Goal: Task Accomplishment & Management: Complete application form

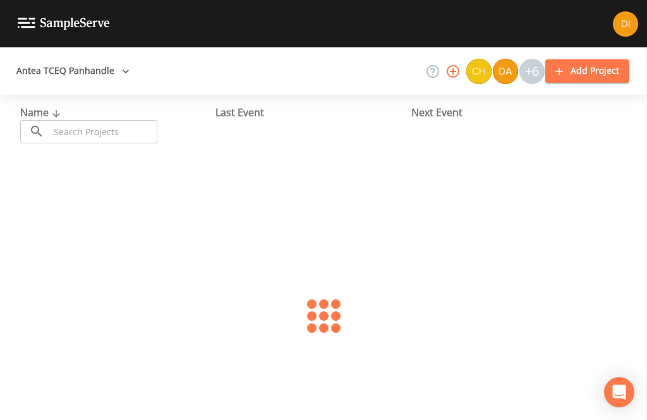
click at [109, 136] on input "text" at bounding box center [103, 131] width 108 height 23
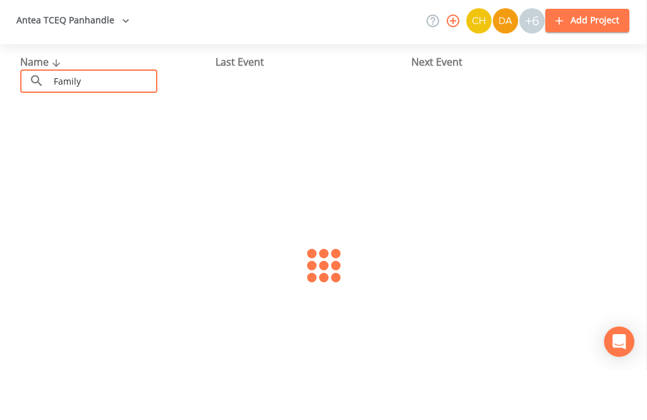
scroll to position [32, 0]
type input "Family comm"
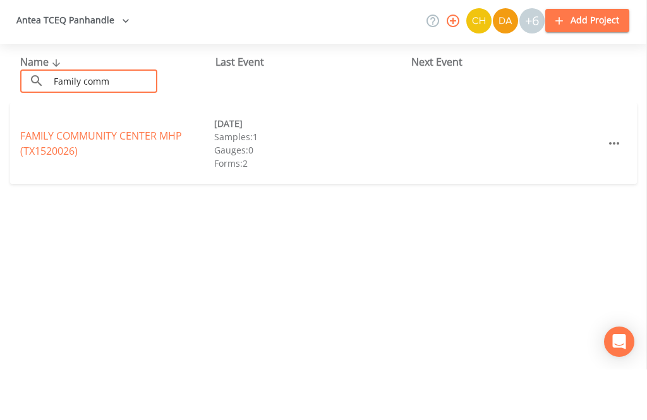
scroll to position [0, 0]
click at [96, 179] on link "FAMILY COMMUNITY CENTER MHP (TX1520026)" at bounding box center [101, 193] width 162 height 29
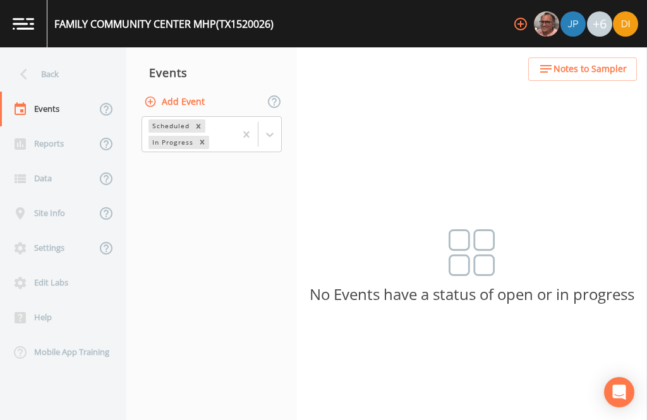
click at [191, 90] on button "Add Event" at bounding box center [175, 101] width 68 height 23
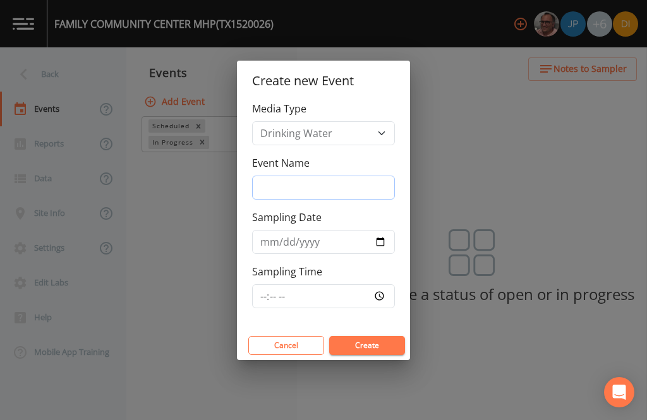
click at [327, 190] on input "Event Name" at bounding box center [323, 188] width 143 height 24
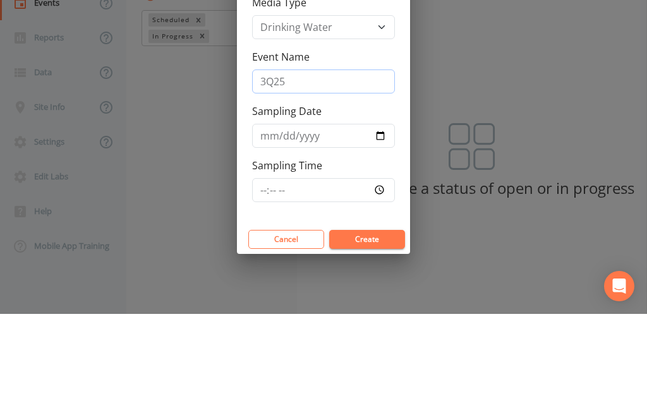
type input "3Q25"
click at [316, 230] on input "Sampling Date" at bounding box center [323, 242] width 143 height 24
type input "[DATE]"
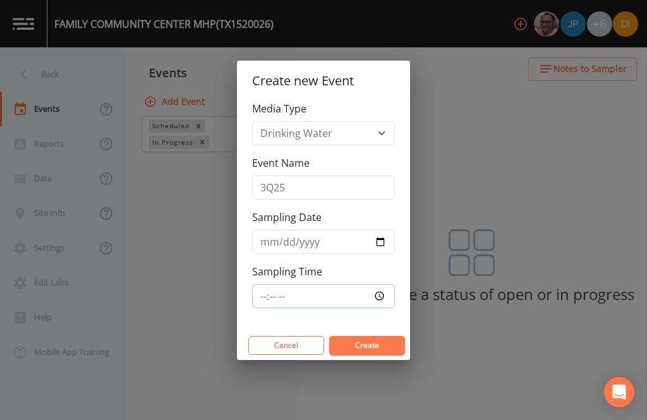
click at [328, 296] on input "Sampling Time" at bounding box center [323, 296] width 143 height 24
type input "10:30"
click at [373, 340] on button "Create" at bounding box center [367, 345] width 76 height 19
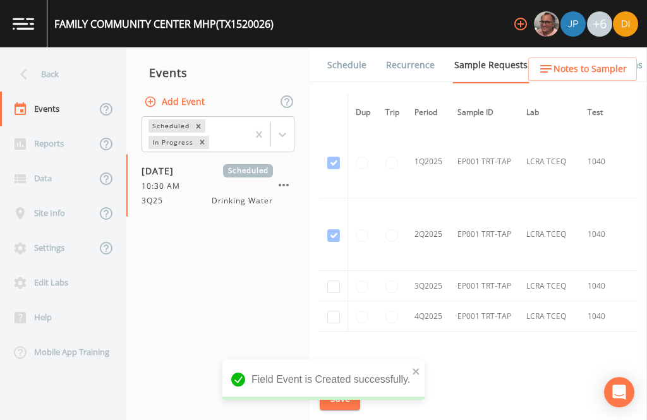
scroll to position [1126, -1]
click at [332, 282] on input "checkbox" at bounding box center [333, 288] width 13 height 13
checkbox input "true"
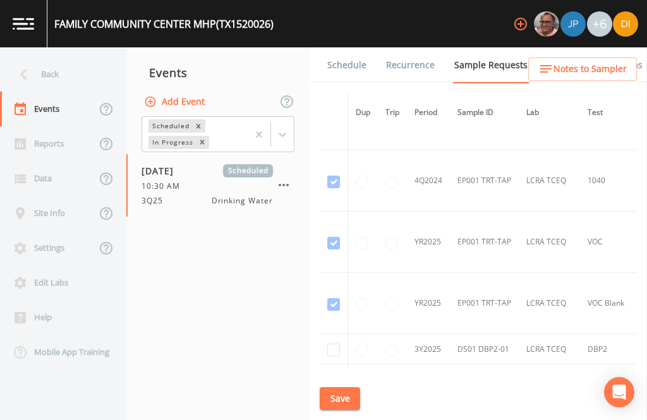
scroll to position [409, 0]
click at [335, 345] on input "checkbox" at bounding box center [333, 351] width 13 height 13
checkbox input "true"
click at [349, 396] on button "Save" at bounding box center [340, 398] width 40 height 23
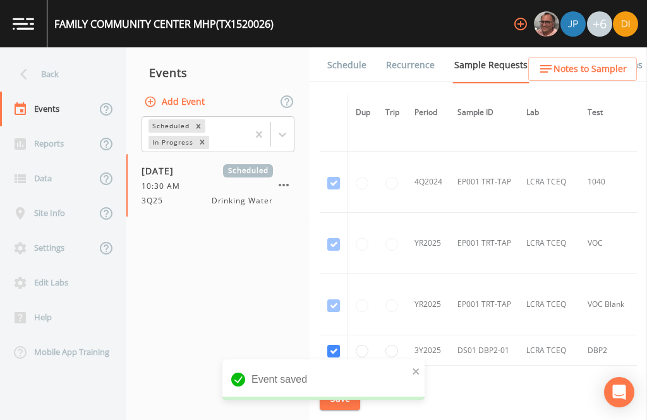
click at [346, 47] on link "Schedule" at bounding box center [346, 64] width 43 height 35
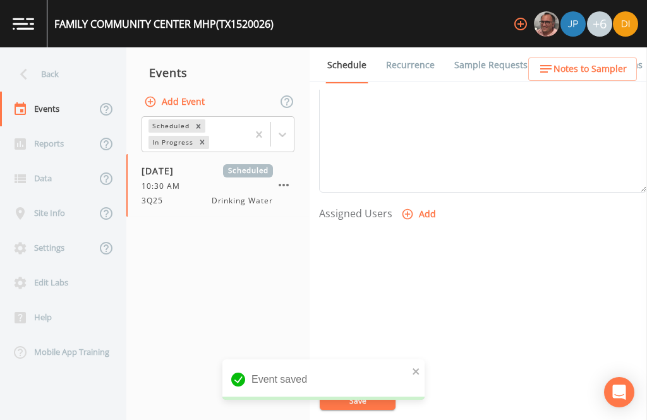
scroll to position [430, 0]
click at [428, 204] on button "Add" at bounding box center [420, 215] width 42 height 23
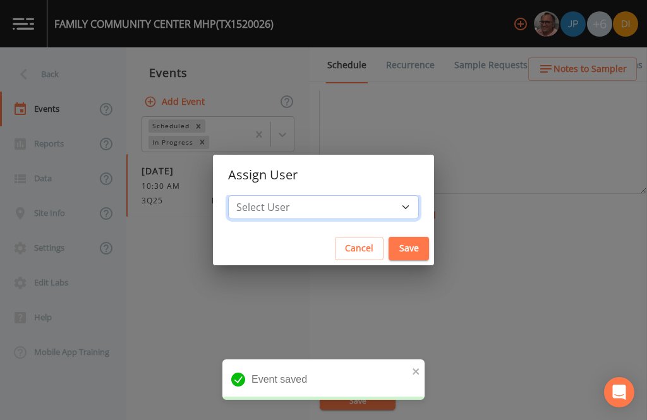
click at [339, 207] on select "Select User [PERSON_NAME] [PERSON_NAME] [PERSON_NAME] [PERSON_NAME] [PERSON_NAM…" at bounding box center [323, 207] width 191 height 24
select select "344ec927-06d4-4db1-b173-80838cd52a46"
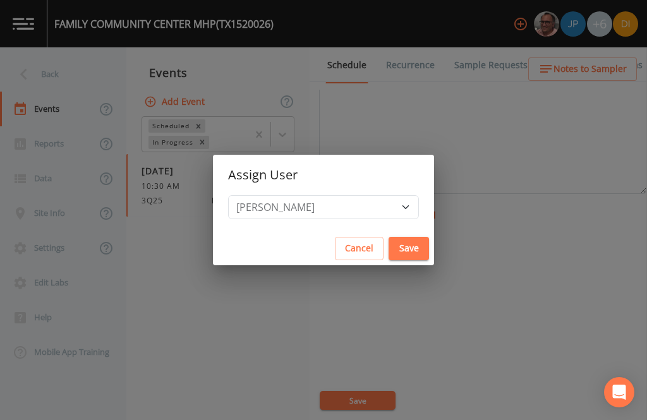
click at [388, 237] on button "Save" at bounding box center [408, 248] width 40 height 23
select select
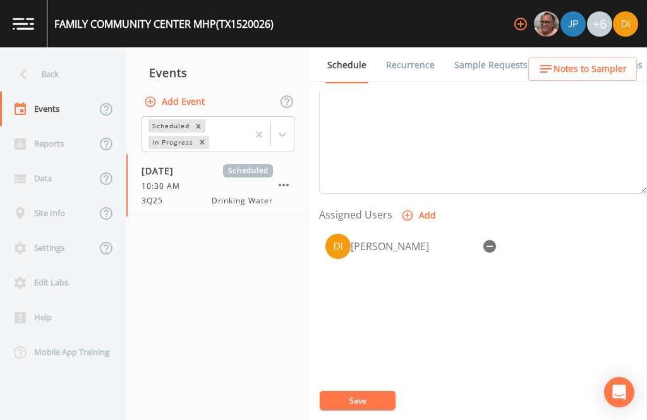
click at [372, 395] on button "Save" at bounding box center [358, 400] width 76 height 19
click at [61, 57] on div "Back" at bounding box center [57, 74] width 114 height 35
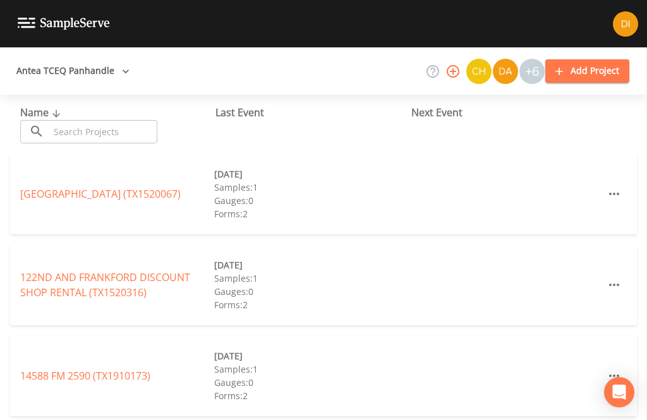
click at [100, 120] on input "text" at bounding box center [103, 131] width 108 height 23
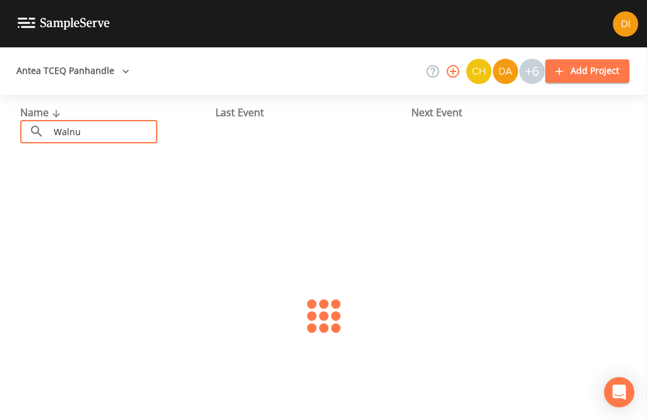
type input "Walnut"
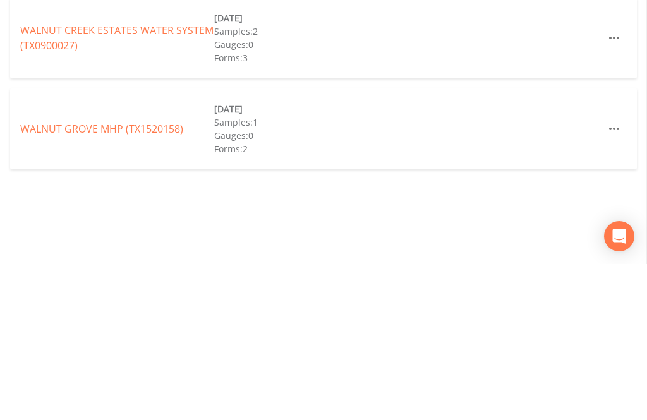
click at [152, 278] on link "WALNUT GROVE MHP (TX1520158)" at bounding box center [101, 285] width 163 height 14
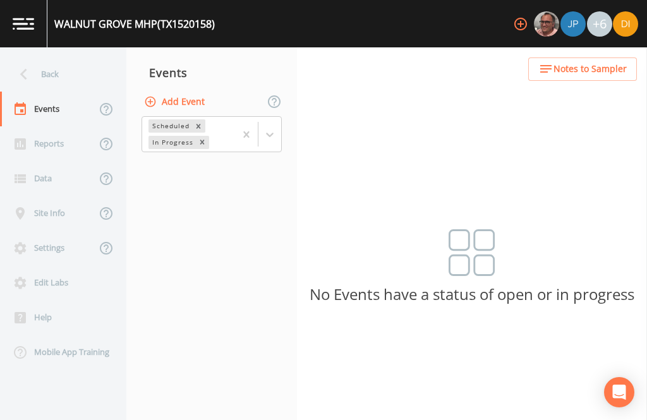
click at [188, 90] on button "Add Event" at bounding box center [175, 101] width 68 height 23
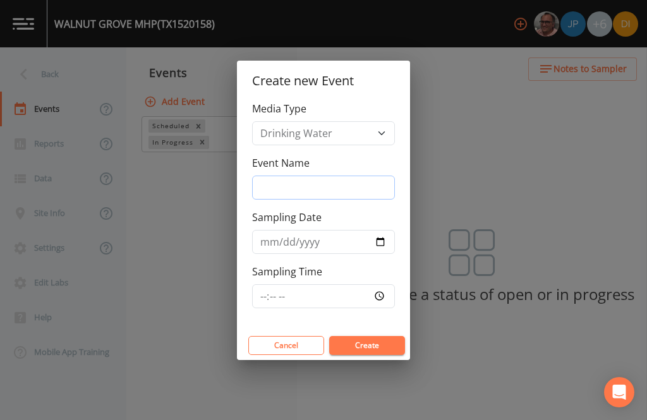
click at [308, 188] on input "Event Name" at bounding box center [323, 188] width 143 height 24
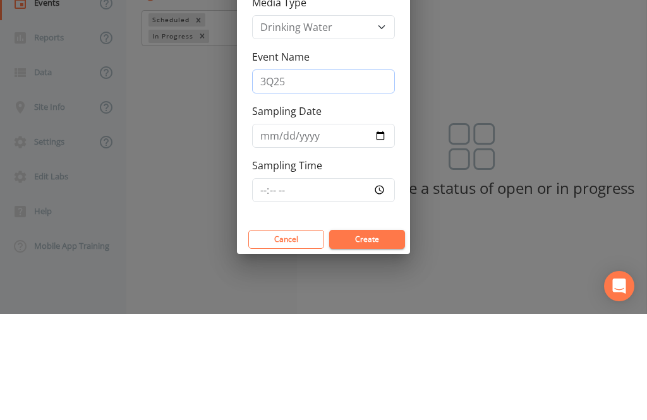
type input "3Q25"
click at [308, 230] on input "Sampling Date" at bounding box center [323, 242] width 143 height 24
type input "[DATE]"
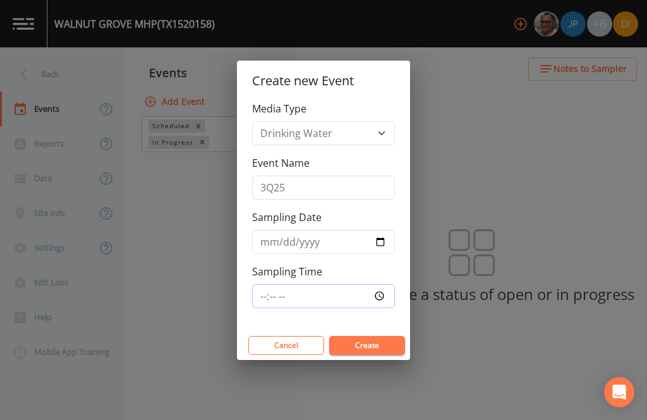
click at [339, 298] on input "Sampling Time" at bounding box center [323, 296] width 143 height 24
type input "11:00"
click at [379, 347] on button "Create" at bounding box center [367, 345] width 76 height 19
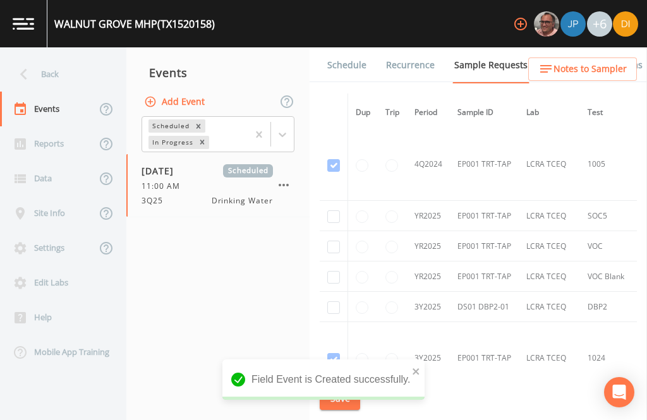
scroll to position [515, 0]
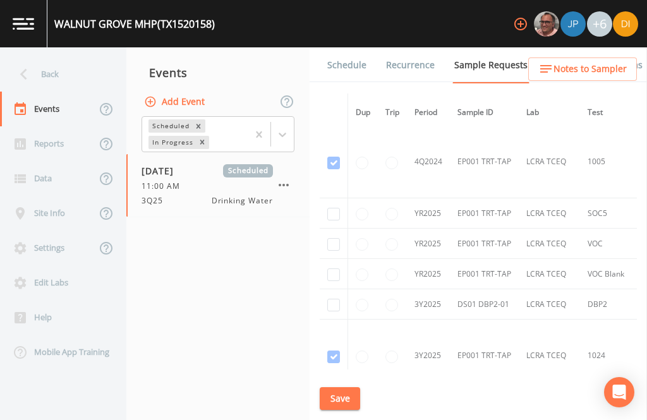
click at [334, 299] on input "checkbox" at bounding box center [333, 305] width 13 height 13
checkbox input "true"
click at [331, 268] on input "checkbox" at bounding box center [333, 274] width 13 height 13
checkbox input "true"
click at [328, 238] on input "checkbox" at bounding box center [333, 244] width 13 height 13
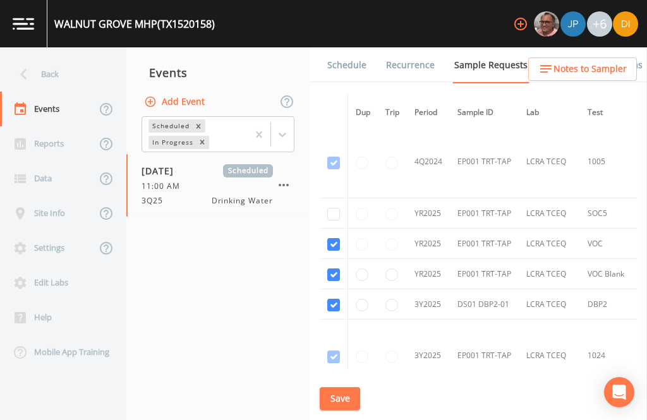
checkbox input "true"
click at [337, 208] on input "checkbox" at bounding box center [333, 214] width 13 height 13
checkbox input "true"
click at [393, 208] on input "radio" at bounding box center [391, 214] width 13 height 13
radio input "true"
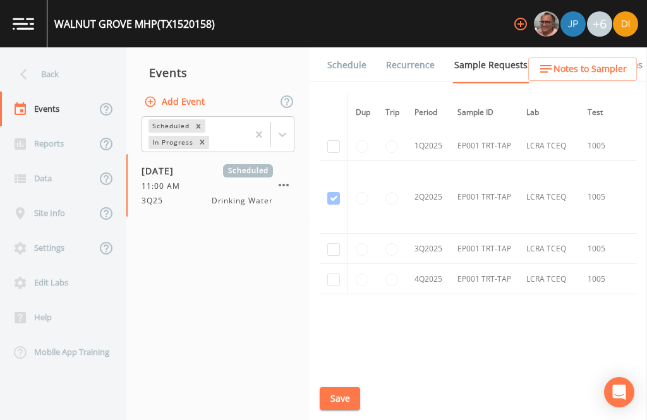
scroll to position [1285, -1]
click at [331, 256] on input "checkbox" at bounding box center [333, 249] width 13 height 13
checkbox input "true"
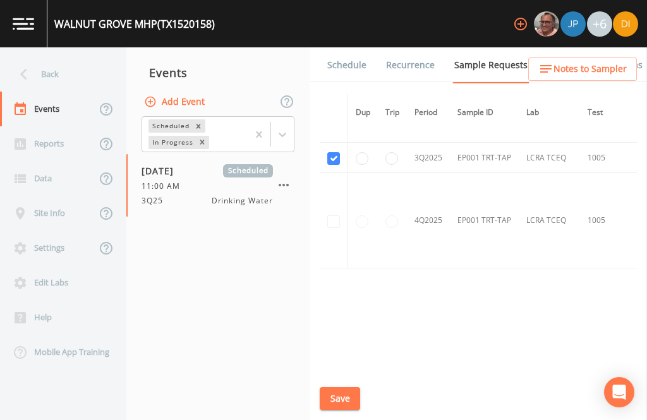
scroll to position [1259, 0]
click at [337, 399] on button "Save" at bounding box center [340, 398] width 40 height 23
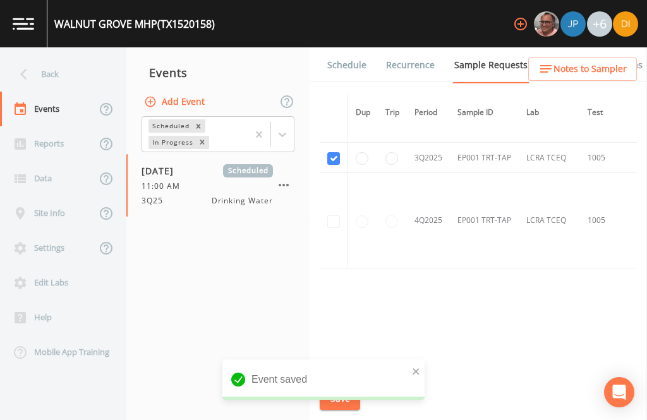
click at [334, 47] on link "Schedule" at bounding box center [346, 64] width 43 height 35
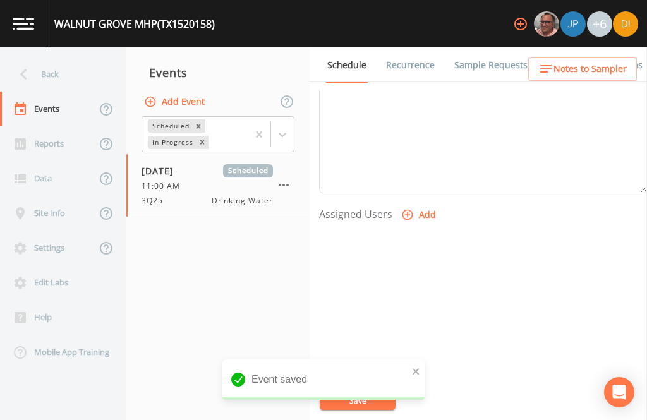
scroll to position [430, 0]
click at [411, 209] on icon "button" at bounding box center [407, 215] width 13 height 13
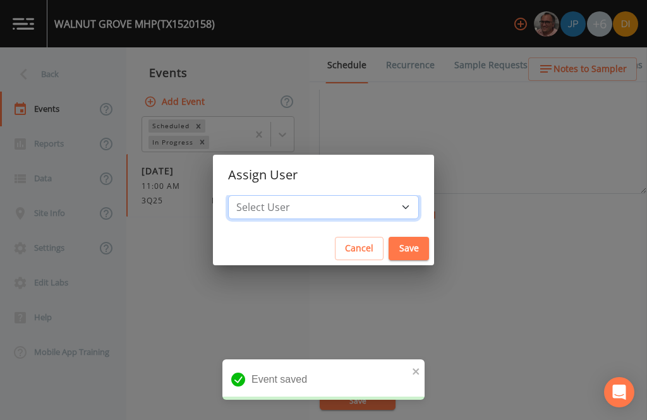
click at [358, 205] on select "Select User [PERSON_NAME] [PERSON_NAME] [PERSON_NAME] [PERSON_NAME] [PERSON_NAM…" at bounding box center [323, 207] width 191 height 24
select select "344ec927-06d4-4db1-b173-80838cd52a46"
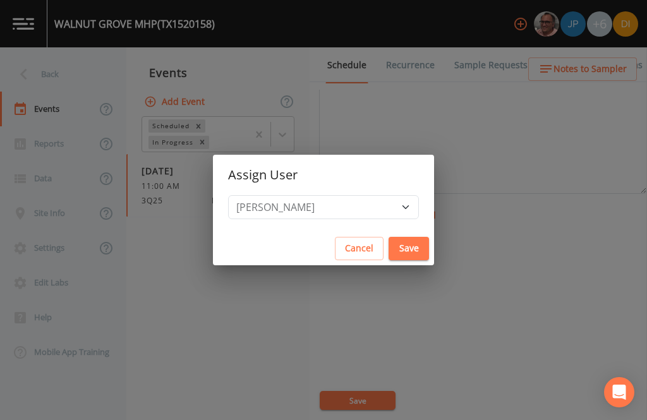
click at [388, 249] on button "Save" at bounding box center [408, 248] width 40 height 23
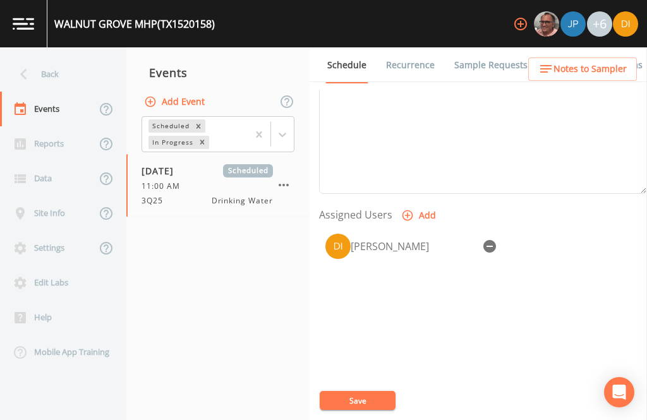
select select
click at [361, 402] on button "Save" at bounding box center [358, 400] width 76 height 19
click at [375, 401] on button "Save" at bounding box center [358, 400] width 76 height 19
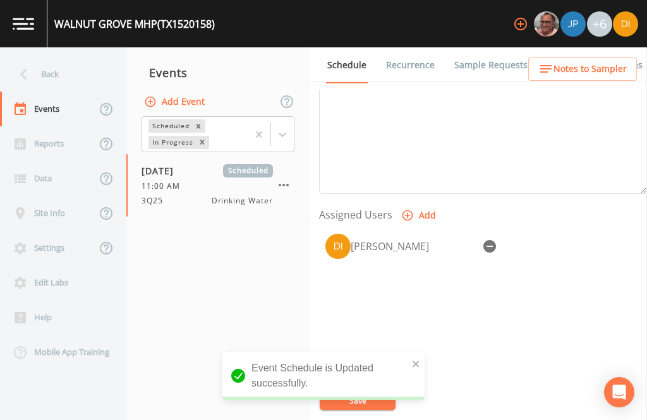
click at [53, 57] on div "Back" at bounding box center [57, 74] width 114 height 35
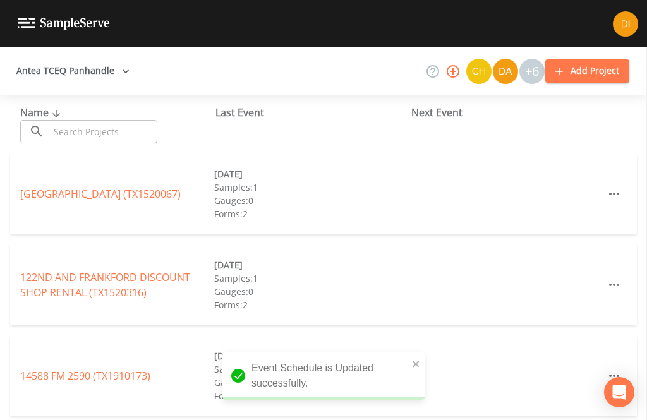
click at [116, 120] on input "text" at bounding box center [103, 131] width 108 height 23
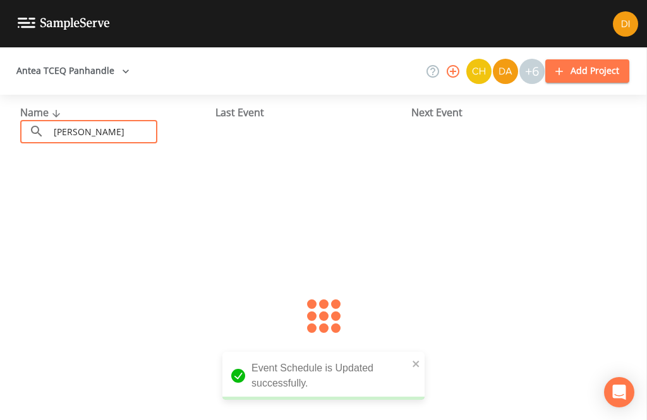
type input "Goulds"
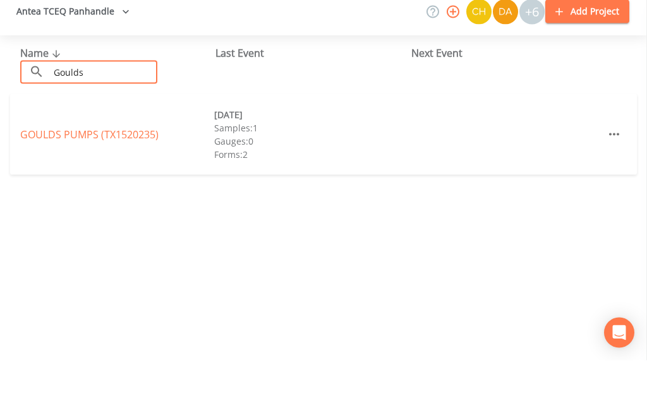
click at [121, 187] on link "GOULDS PUMPS (TX1520235)" at bounding box center [89, 194] width 138 height 14
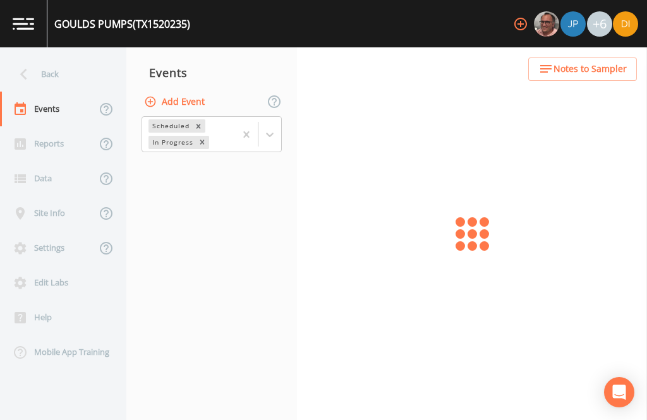
click at [191, 90] on button "Add Event" at bounding box center [175, 101] width 68 height 23
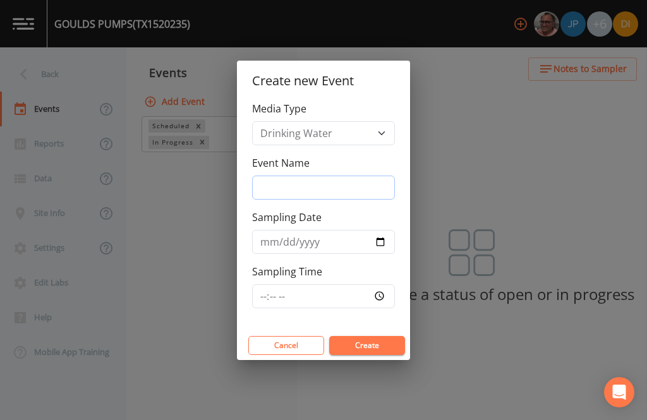
click at [334, 176] on input "Event Name" at bounding box center [323, 188] width 143 height 24
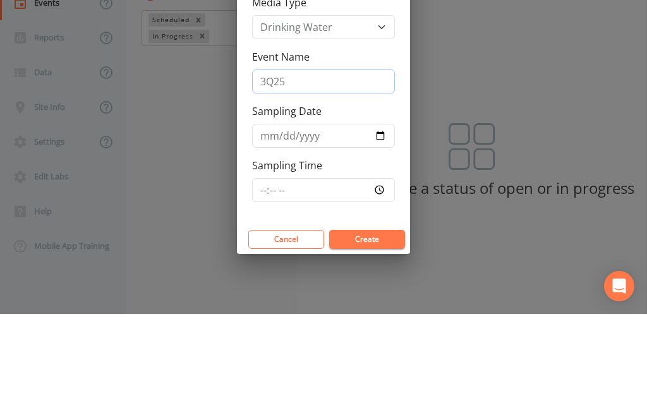
type input "3Q25"
click at [359, 230] on input "Sampling Date" at bounding box center [323, 242] width 143 height 24
type input "[DATE]"
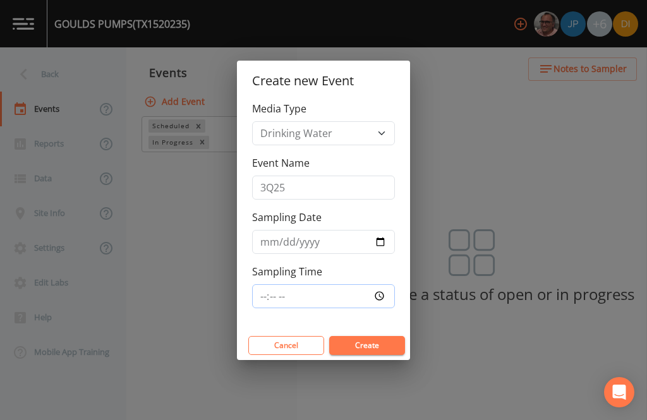
click at [344, 291] on input "Sampling Time" at bounding box center [323, 296] width 143 height 24
type input "12:00"
click at [379, 339] on button "Create" at bounding box center [367, 345] width 76 height 19
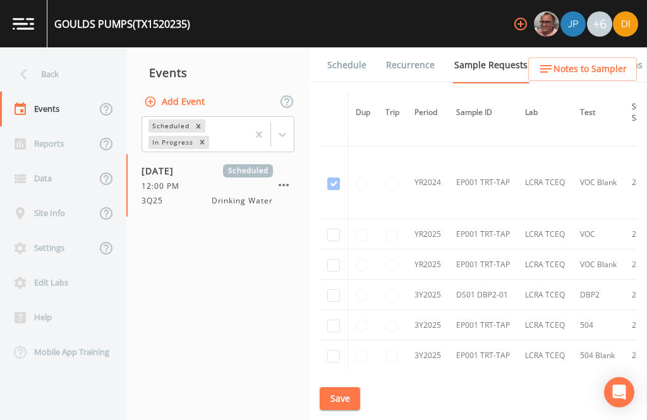
scroll to position [130, 0]
click at [332, 229] on input "checkbox" at bounding box center [333, 235] width 13 height 13
checkbox input "true"
click at [339, 260] on input "checkbox" at bounding box center [333, 266] width 13 height 13
checkbox input "true"
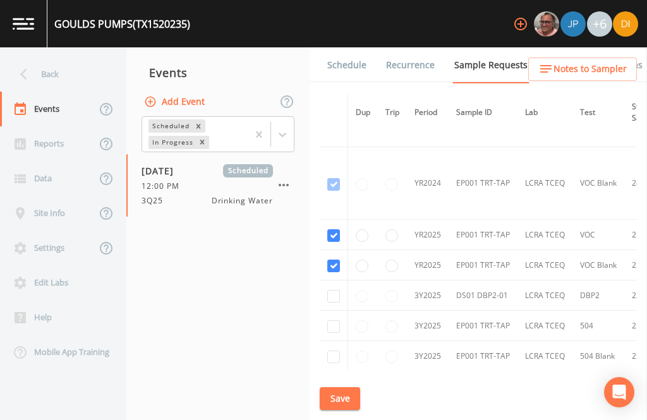
click at [332, 290] on input "checkbox" at bounding box center [333, 296] width 13 height 13
checkbox input "true"
click at [334, 322] on input "checkbox" at bounding box center [333, 326] width 13 height 13
checkbox input "true"
click at [333, 363] on input "checkbox" at bounding box center [333, 357] width 13 height 13
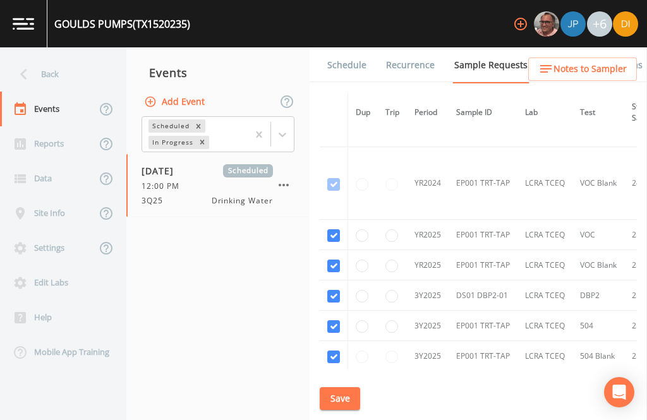
checkbox input "true"
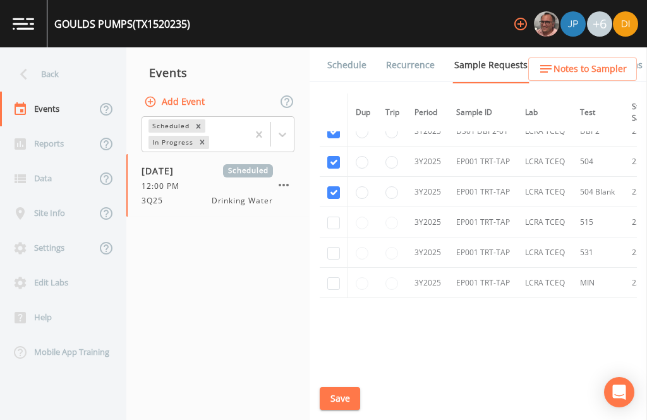
scroll to position [295, 0]
click at [334, 229] on input "checkbox" at bounding box center [333, 222] width 13 height 13
checkbox input "true"
click at [330, 259] on input "checkbox" at bounding box center [333, 252] width 13 height 13
checkbox input "true"
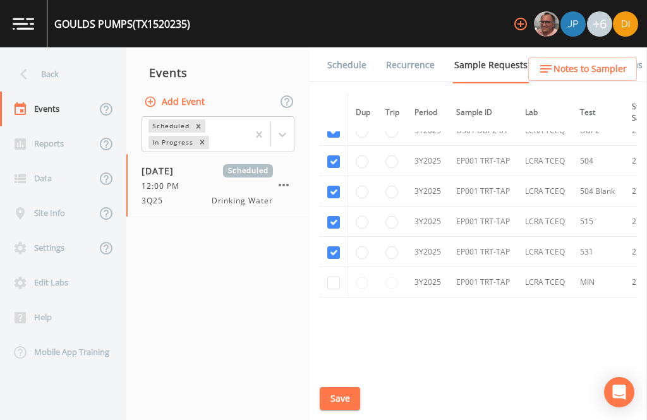
click at [331, 289] on input "checkbox" at bounding box center [333, 283] width 13 height 13
checkbox input "true"
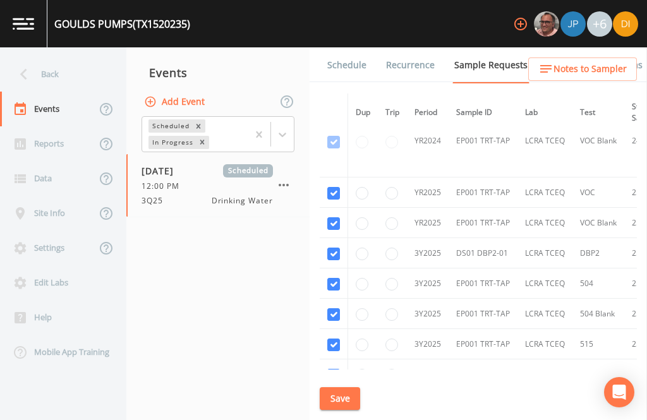
scroll to position [174, -1]
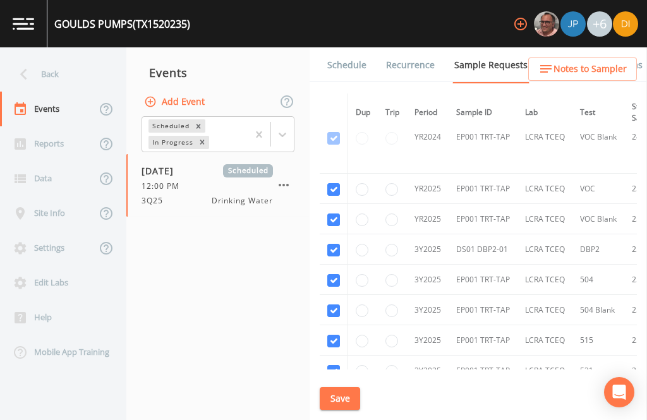
click at [342, 400] on button "Save" at bounding box center [340, 398] width 40 height 23
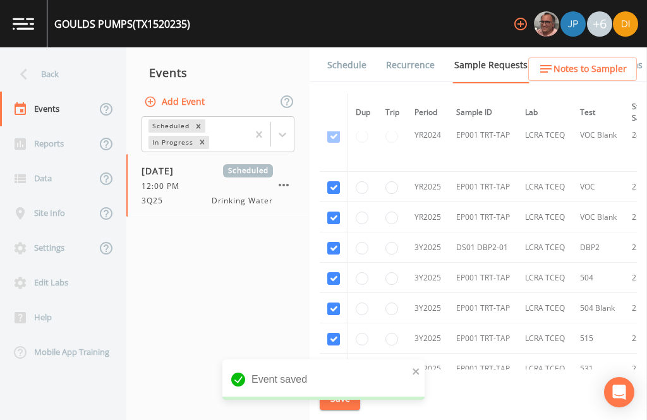
click at [343, 47] on link "Schedule" at bounding box center [346, 64] width 43 height 35
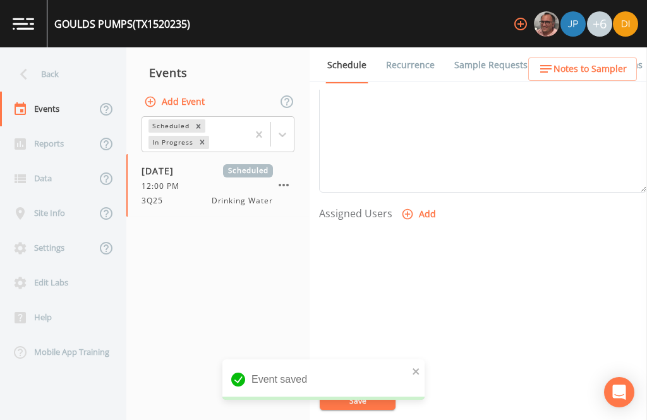
scroll to position [430, 0]
click at [409, 210] on icon "button" at bounding box center [407, 215] width 11 height 11
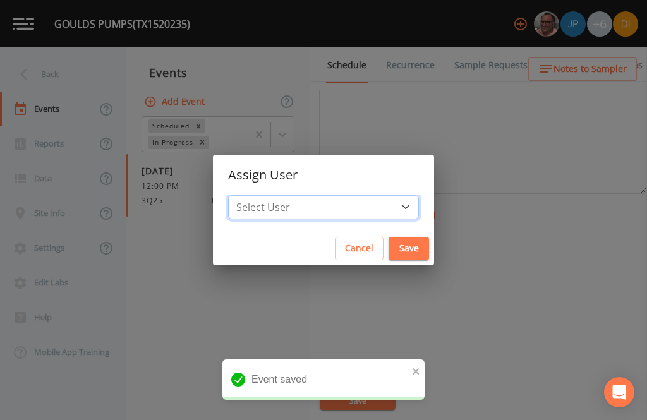
click at [344, 206] on select "Select User [PERSON_NAME] [PERSON_NAME] [PERSON_NAME] [PERSON_NAME] [PERSON_NAM…" at bounding box center [323, 207] width 191 height 24
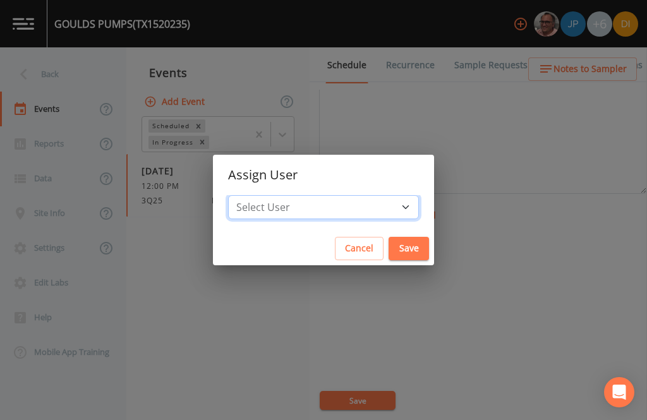
select select "344ec927-06d4-4db1-b173-80838cd52a46"
click at [388, 247] on button "Save" at bounding box center [408, 248] width 40 height 23
select select
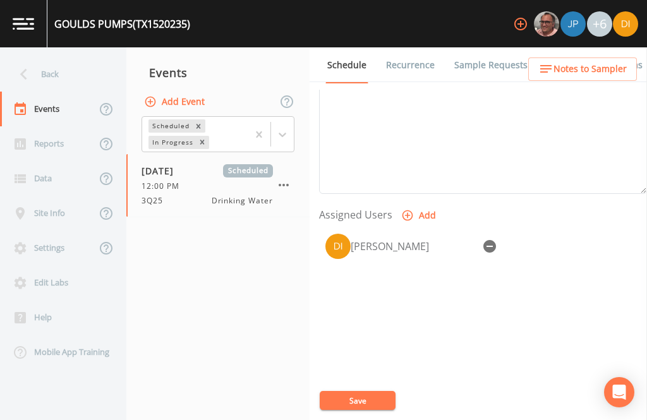
click at [359, 397] on button "Save" at bounding box center [358, 400] width 76 height 19
click at [358, 400] on button "Save" at bounding box center [358, 400] width 76 height 19
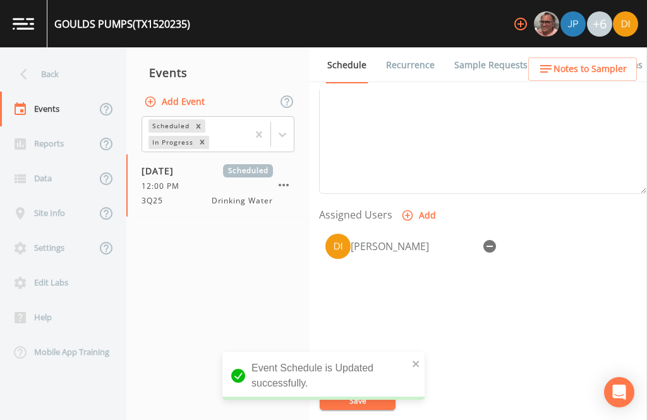
click at [64, 57] on div "Back" at bounding box center [57, 74] width 114 height 35
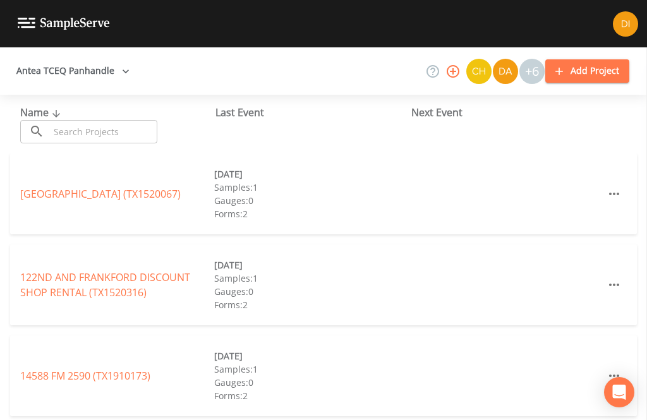
click at [108, 120] on input "text" at bounding box center [103, 131] width 108 height 23
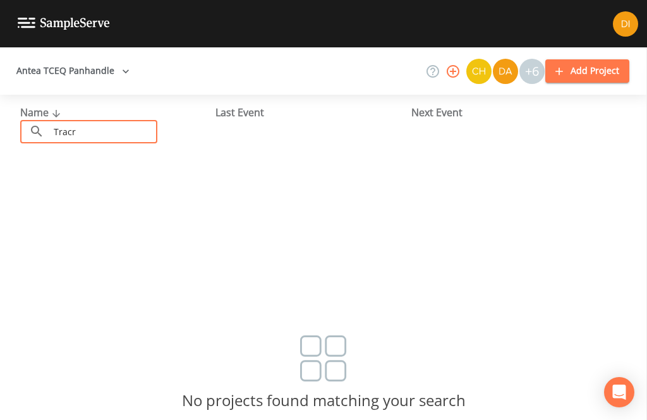
type input "Trac"
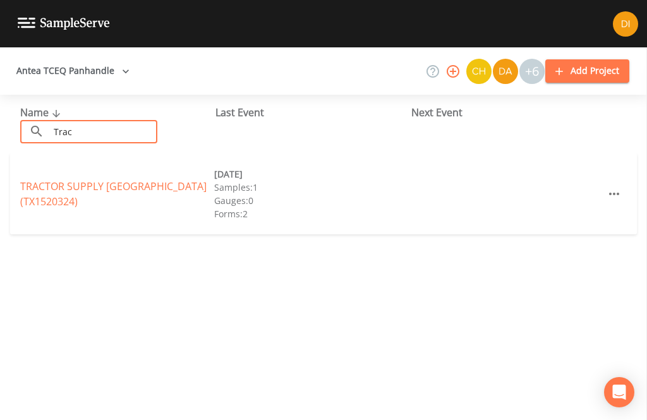
click at [54, 179] on link "TRACTOR SUPPLY [GEOGRAPHIC_DATA] (TX1520324)" at bounding box center [113, 193] width 186 height 29
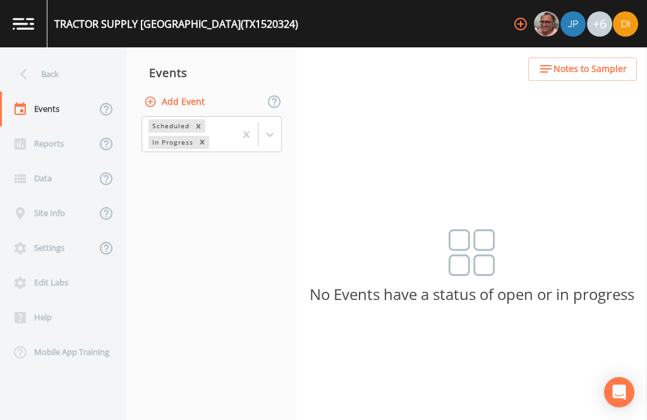
click at [177, 90] on button "Add Event" at bounding box center [175, 101] width 68 height 23
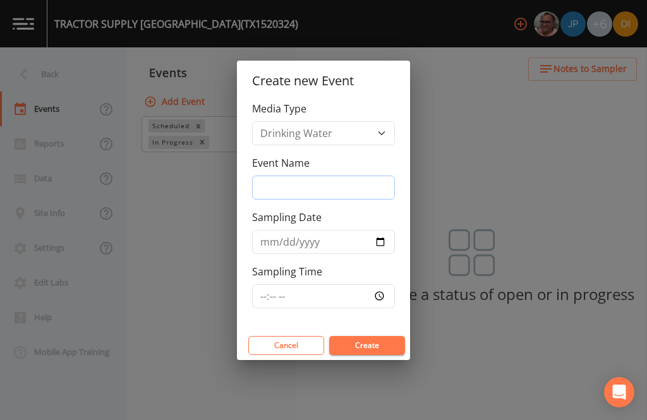
click at [342, 188] on input "Event Name" at bounding box center [323, 188] width 143 height 24
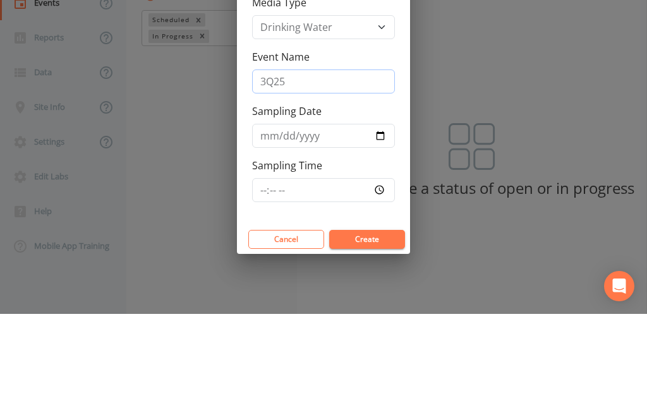
type input "3Q25"
click at [313, 230] on input "Sampling Date" at bounding box center [323, 242] width 143 height 24
type input "[DATE]"
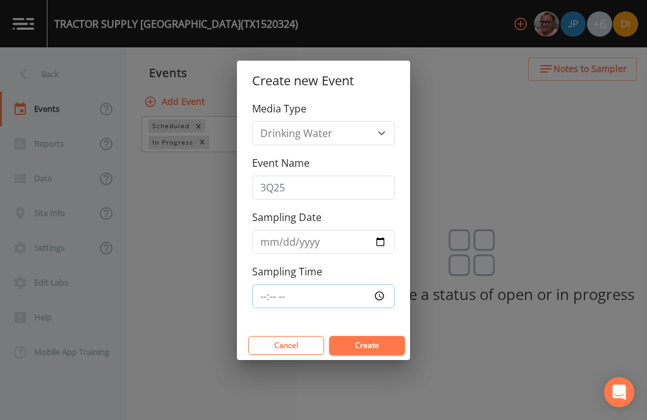
click at [339, 289] on input "Sampling Time" at bounding box center [323, 296] width 143 height 24
type input "12:45"
click at [383, 344] on button "Create" at bounding box center [367, 345] width 76 height 19
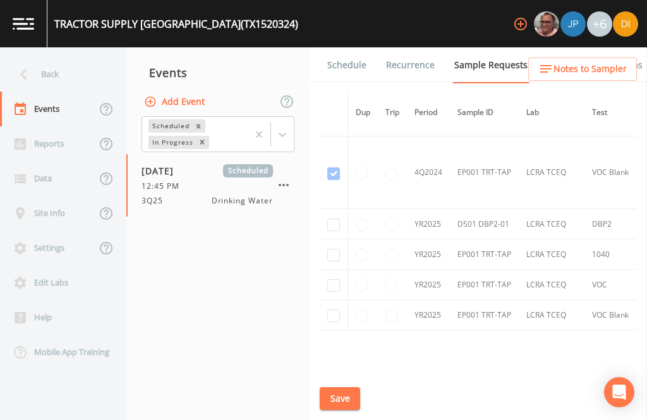
scroll to position [2394, 0]
click at [336, 314] on input "checkbox" at bounding box center [333, 314] width 13 height 13
checkbox input "true"
click at [333, 278] on input "checkbox" at bounding box center [333, 284] width 13 height 13
checkbox input "true"
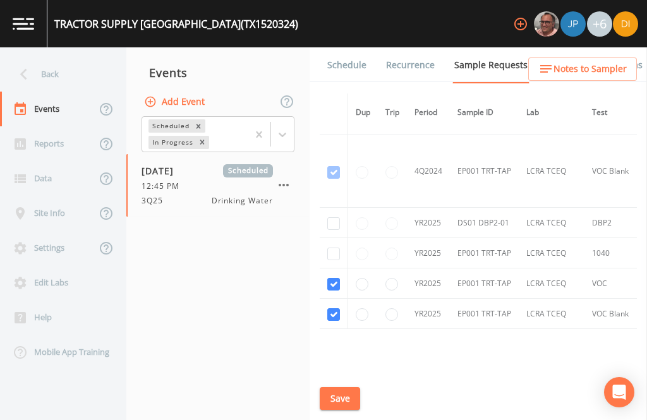
click at [329, 248] on input "checkbox" at bounding box center [333, 254] width 13 height 13
checkbox input "true"
click at [331, 217] on input "checkbox" at bounding box center [333, 223] width 13 height 13
checkbox input "true"
click at [347, 402] on button "Save" at bounding box center [340, 398] width 40 height 23
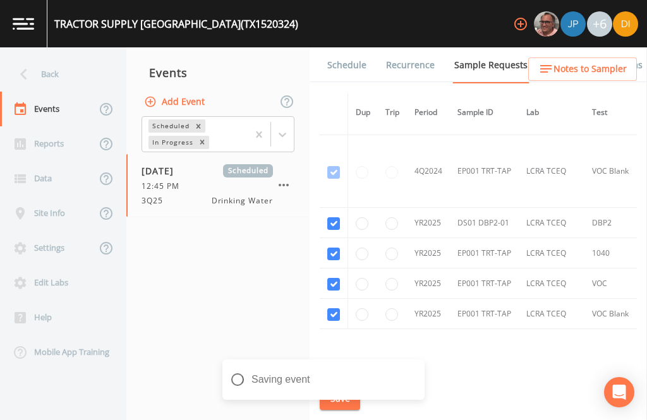
click at [333, 47] on link "Schedule" at bounding box center [346, 64] width 43 height 35
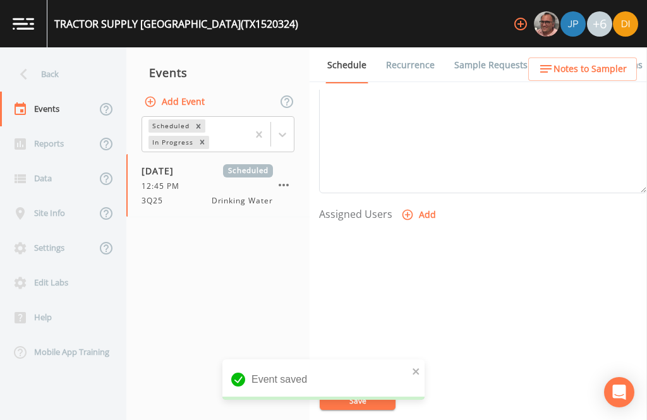
scroll to position [430, 0]
click at [412, 204] on button "Add" at bounding box center [420, 215] width 42 height 23
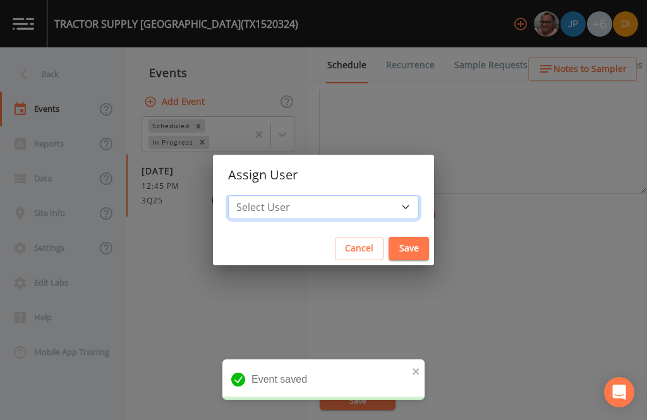
click at [320, 209] on select "Select User [PERSON_NAME] [PERSON_NAME] [PERSON_NAME] [PERSON_NAME] [PERSON_NAM…" at bounding box center [323, 207] width 191 height 24
select select "344ec927-06d4-4db1-b173-80838cd52a46"
click at [388, 243] on button "Save" at bounding box center [408, 248] width 40 height 23
select select
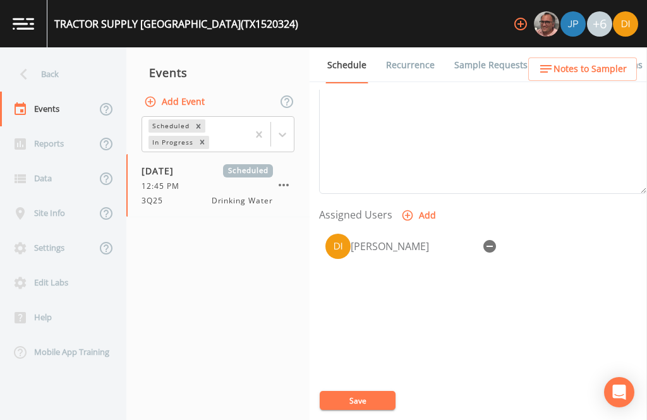
click at [359, 398] on button "Save" at bounding box center [358, 400] width 76 height 19
click at [366, 400] on button "Save" at bounding box center [358, 400] width 76 height 19
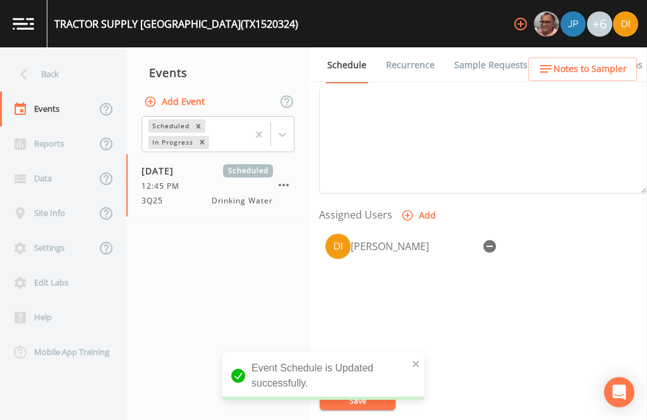
click at [61, 57] on div "Back" at bounding box center [57, 74] width 114 height 35
